Goal: Book appointment/travel/reservation

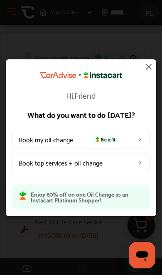
click at [38, 136] on link "Book my oil change Benefit" at bounding box center [80, 138] width 137 height 19
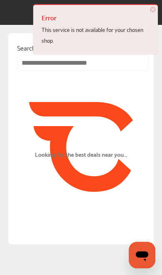
click at [106, 225] on div "Search nearby oil change shops .st0{fill:#FA4A1C;} Looking for the best deals n…" at bounding box center [80, 138] width 145 height 211
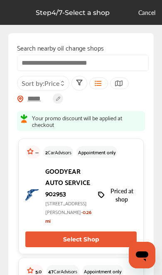
click at [150, 1] on div "Error This service is not available for your chosen shop. × Dismiss" at bounding box center [95, 0] width 124 height 1
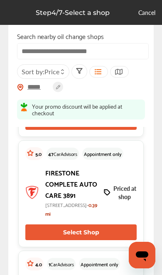
scroll to position [86, 0]
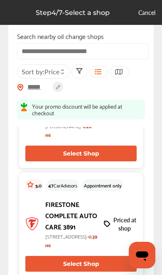
click at [119, 161] on button "Select Shop" at bounding box center [80, 154] width 111 height 16
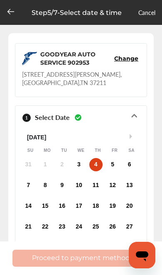
click at [100, 166] on div "4" at bounding box center [95, 164] width 13 height 13
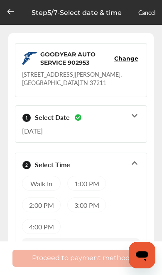
click at [95, 184] on div "1:00 PM" at bounding box center [86, 183] width 39 height 15
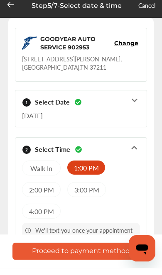
scroll to position [8, 0]
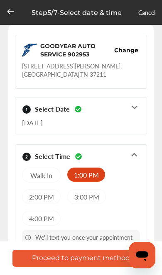
click at [100, 267] on button "Proceed to payment method" at bounding box center [80, 258] width 137 height 17
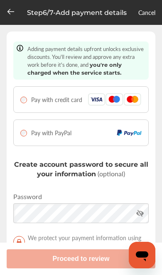
click at [147, 14] on link "Cancel" at bounding box center [146, 12] width 17 height 8
